Goal: Find specific page/section: Find specific page/section

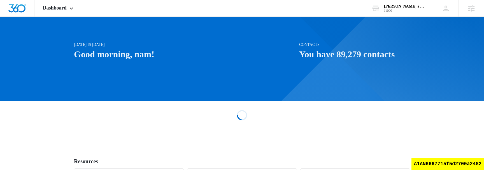
click at [462, 163] on div "A1AN6667715f5d2700a2482" at bounding box center [447, 164] width 73 height 12
copy div "A1AN6667715f5d2700a2482"
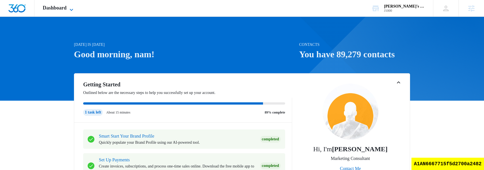
click at [55, 10] on span "Dashboard" at bounding box center [55, 8] width 24 height 6
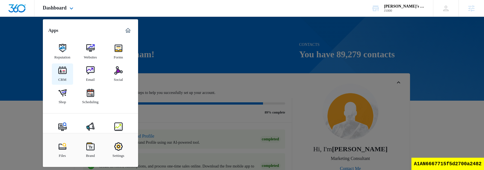
click at [59, 73] on img at bounding box center [62, 70] width 8 height 8
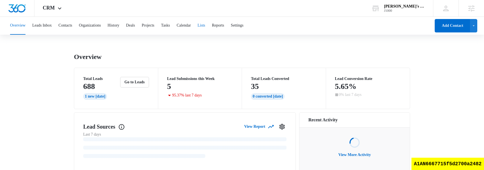
click at [205, 28] on button "Lists" at bounding box center [201, 26] width 8 height 18
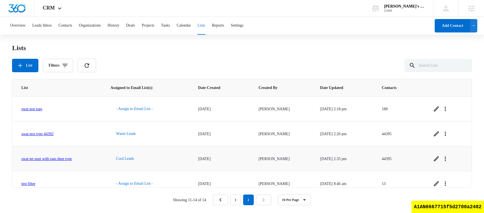
scroll to position [8, 0]
